Goal: Transaction & Acquisition: Purchase product/service

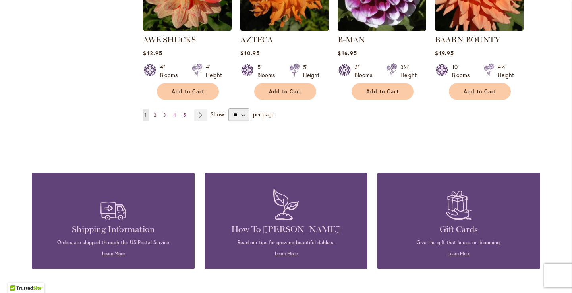
scroll to position [755, 0]
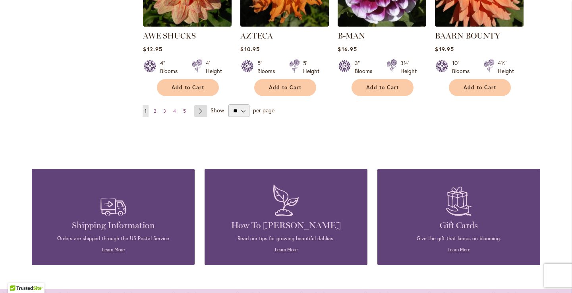
click at [203, 105] on link "Page Next" at bounding box center [200, 111] width 13 height 12
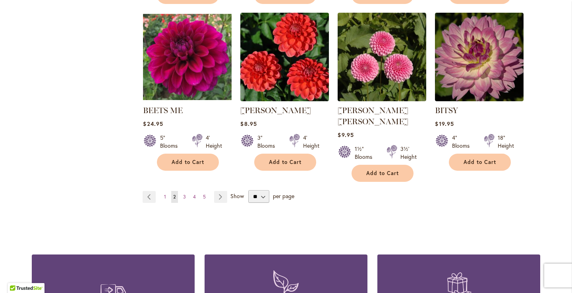
scroll to position [671, 0]
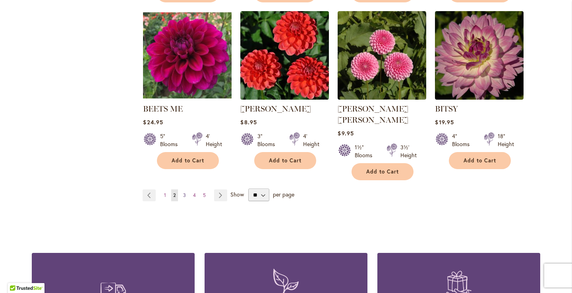
click at [185, 192] on span "3" at bounding box center [184, 195] width 3 height 6
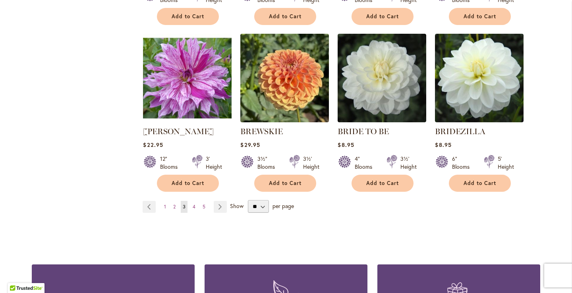
scroll to position [648, 0]
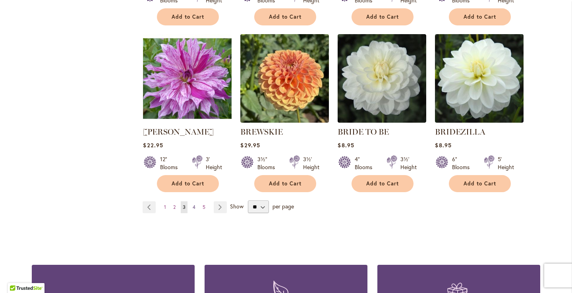
click at [194, 205] on span "4" at bounding box center [194, 207] width 3 height 6
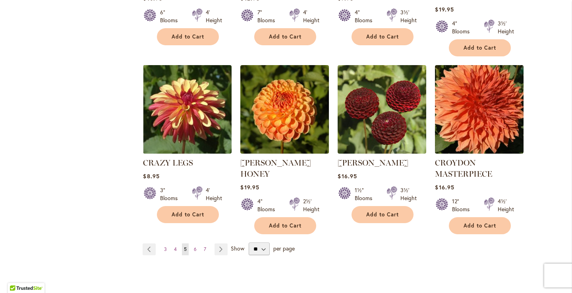
scroll to position [651, 0]
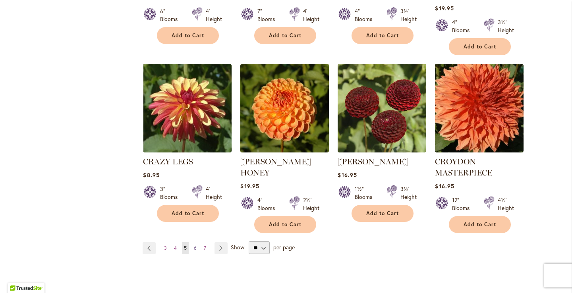
click at [192, 242] on link "Page 6" at bounding box center [195, 248] width 7 height 12
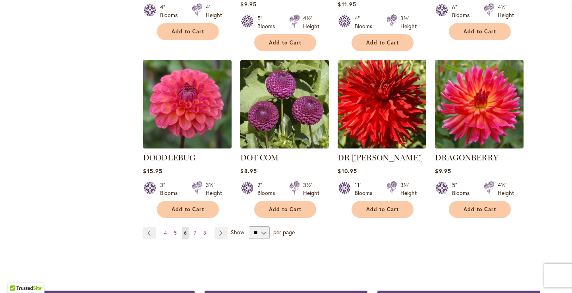
scroll to position [642, 0]
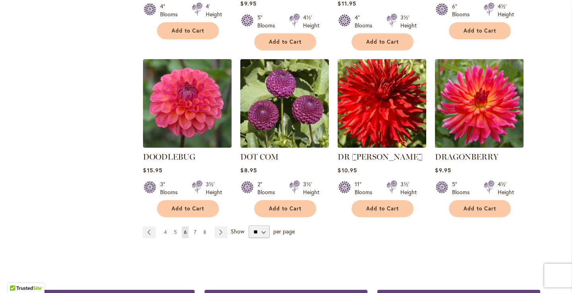
click at [197, 226] on link "Page 7" at bounding box center [195, 232] width 6 height 12
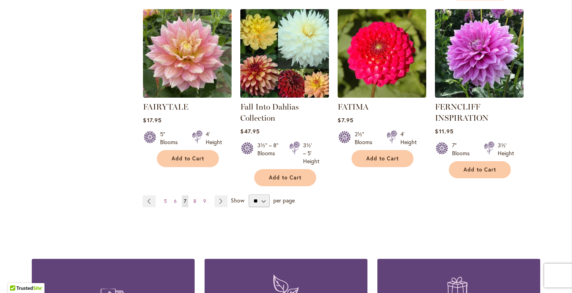
scroll to position [682, 0]
